Goal: Register for event/course

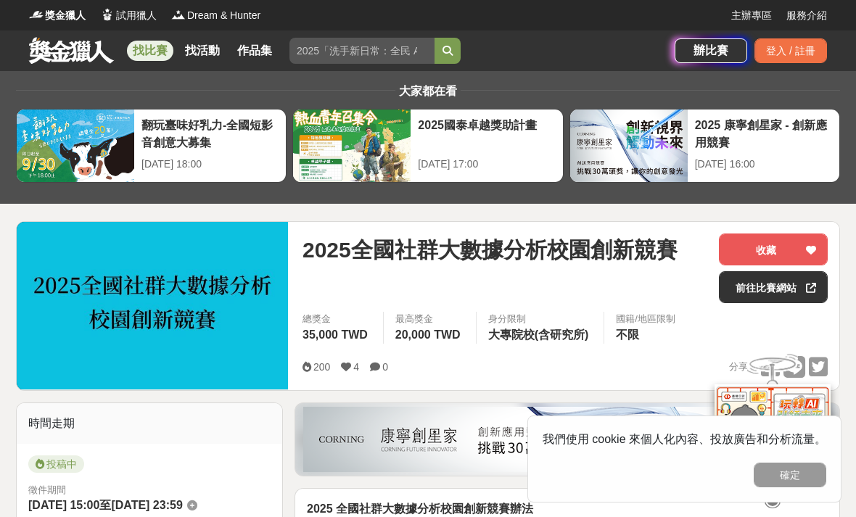
click at [410, 248] on span "2025全國社群大數據分析校園創新競賽" at bounding box center [489, 250] width 375 height 33
click at [416, 255] on span "2025全國社群大數據分析校園創新競賽" at bounding box center [489, 250] width 375 height 33
click at [407, 259] on span "2025全國社群大數據分析校園創新競賽" at bounding box center [489, 250] width 375 height 33
click at [252, 260] on img at bounding box center [152, 306] width 271 height 168
click at [776, 291] on link "前往比賽網站" at bounding box center [773, 287] width 109 height 32
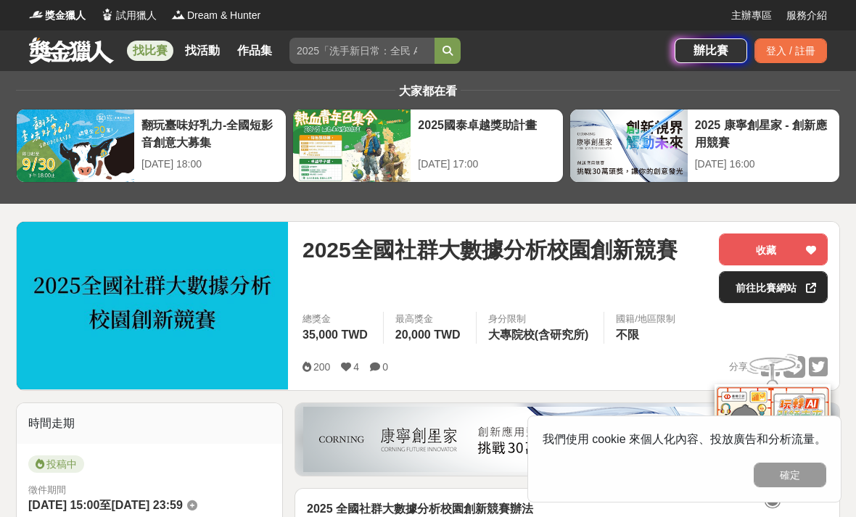
click at [772, 292] on link "前往比賽網站" at bounding box center [773, 287] width 109 height 32
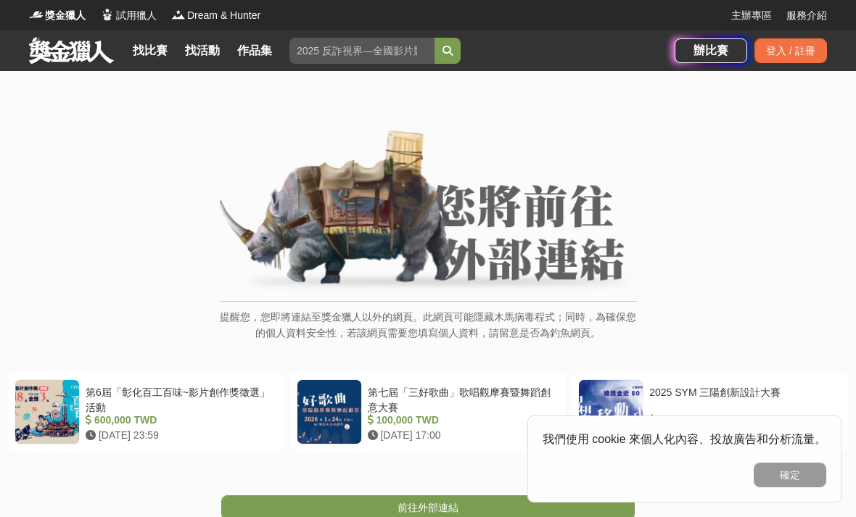
click at [506, 231] on img at bounding box center [428, 212] width 417 height 164
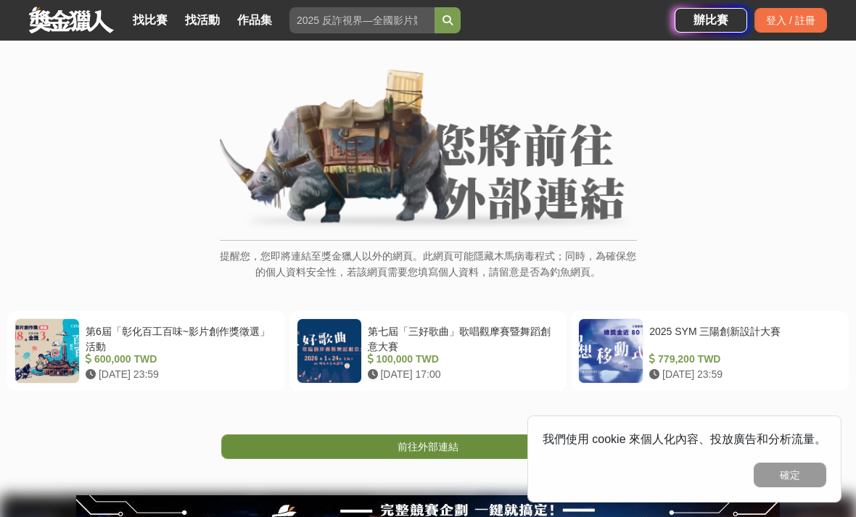
click at [439, 442] on span "前往外部連結" at bounding box center [427, 447] width 61 height 12
